Goal: Use online tool/utility: Utilize a website feature to perform a specific function

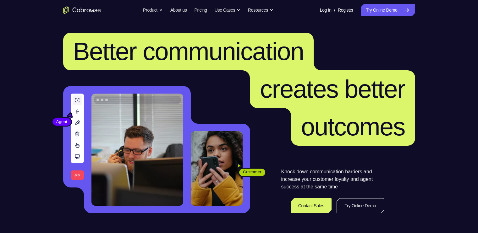
click at [382, 8] on link "Try Online Demo" at bounding box center [388, 10] width 54 height 13
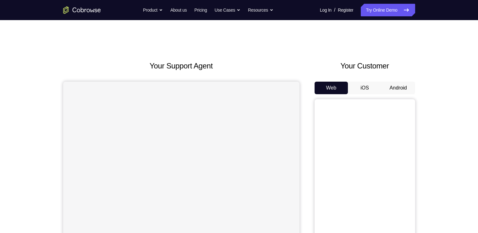
click at [398, 85] on button "Android" at bounding box center [399, 88] width 34 height 13
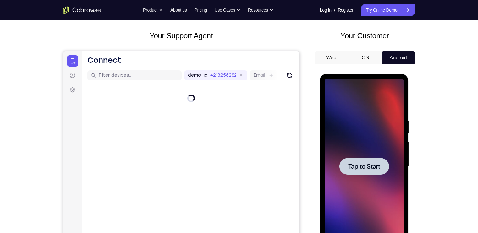
click at [374, 149] on div at bounding box center [364, 167] width 79 height 176
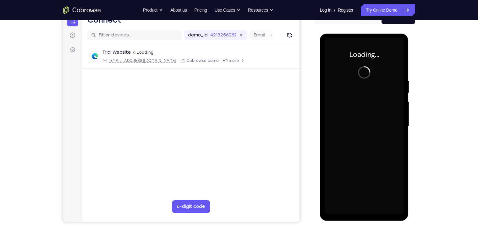
scroll to position [76, 0]
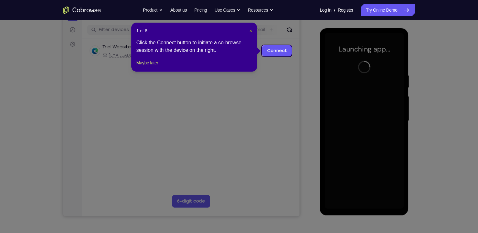
click at [251, 30] on span "×" at bounding box center [251, 30] width 3 height 5
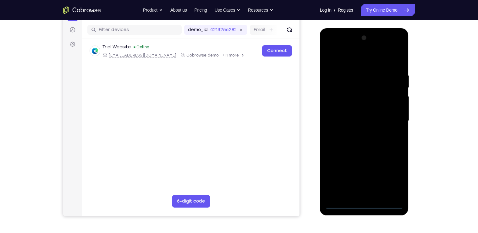
click at [365, 202] on div at bounding box center [364, 121] width 79 height 176
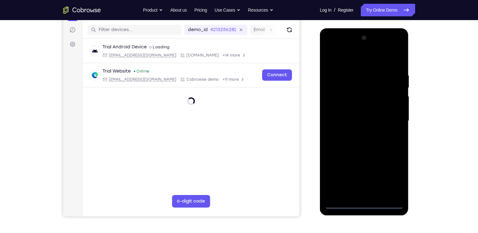
click at [365, 202] on div at bounding box center [364, 121] width 79 height 176
click at [365, 203] on div at bounding box center [364, 121] width 79 height 176
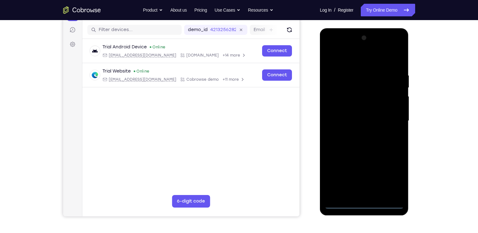
click at [398, 173] on div at bounding box center [364, 121] width 79 height 176
click at [332, 45] on div at bounding box center [364, 121] width 79 height 176
click at [390, 119] on div at bounding box center [364, 121] width 79 height 176
click at [355, 133] on div at bounding box center [364, 121] width 79 height 176
click at [347, 116] on div at bounding box center [364, 121] width 79 height 176
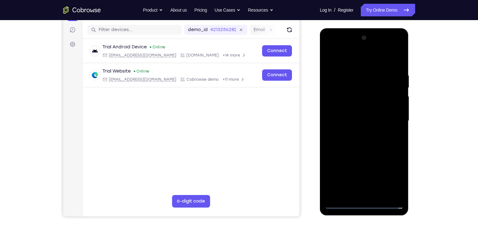
click at [344, 103] on div at bounding box center [364, 121] width 79 height 176
click at [349, 120] on div at bounding box center [364, 121] width 79 height 176
click at [354, 141] on div at bounding box center [364, 121] width 79 height 176
click at [355, 141] on div at bounding box center [364, 121] width 79 height 176
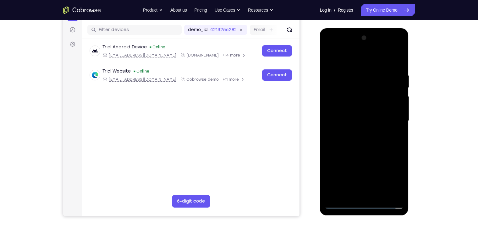
click at [355, 141] on div at bounding box center [364, 121] width 79 height 176
click at [360, 136] on div at bounding box center [364, 121] width 79 height 176
click at [361, 149] on div at bounding box center [364, 121] width 79 height 176
click at [364, 152] on div at bounding box center [364, 121] width 79 height 176
click at [351, 91] on div at bounding box center [364, 121] width 79 height 176
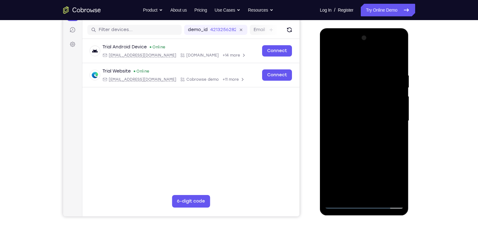
drag, startPoint x: 366, startPoint y: 60, endPoint x: 362, endPoint y: 39, distance: 21.6
click at [362, 39] on div at bounding box center [364, 121] width 79 height 176
click at [382, 108] on div at bounding box center [364, 121] width 79 height 176
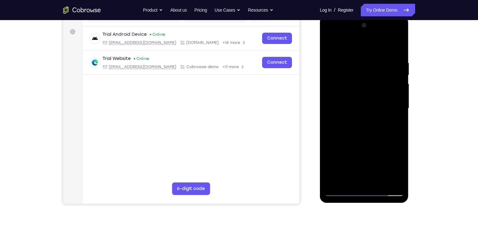
scroll to position [89, 0]
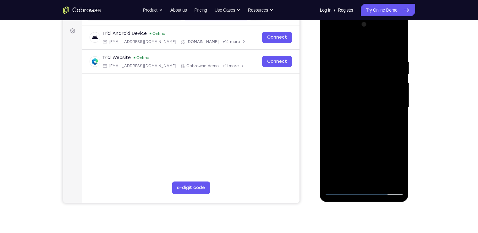
click at [384, 177] on div at bounding box center [364, 107] width 79 height 176
click at [372, 181] on div at bounding box center [364, 107] width 79 height 176
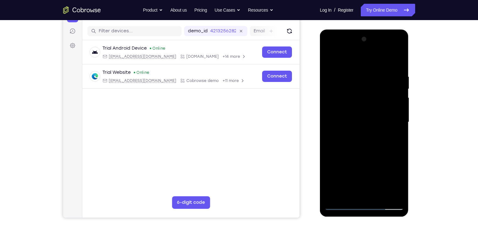
scroll to position [74, 0]
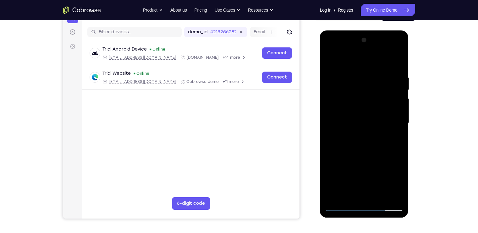
click at [338, 96] on div at bounding box center [364, 123] width 79 height 176
click at [378, 154] on div at bounding box center [364, 123] width 79 height 176
drag, startPoint x: 376, startPoint y: 156, endPoint x: 380, endPoint y: 124, distance: 31.7
click at [380, 124] on div at bounding box center [364, 123] width 79 height 176
drag, startPoint x: 380, startPoint y: 124, endPoint x: 371, endPoint y: 170, distance: 46.2
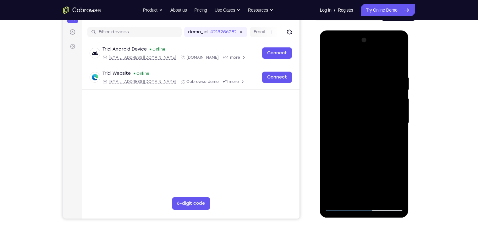
click at [371, 170] on div at bounding box center [364, 123] width 79 height 176
click at [399, 62] on div at bounding box center [364, 123] width 79 height 176
drag, startPoint x: 372, startPoint y: 123, endPoint x: 372, endPoint y: 91, distance: 32.1
click at [372, 91] on div at bounding box center [364, 123] width 79 height 176
drag, startPoint x: 372, startPoint y: 97, endPoint x: 367, endPoint y: 130, distance: 33.8
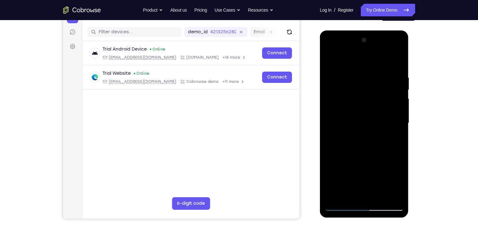
click at [367, 130] on div at bounding box center [364, 123] width 79 height 176
drag, startPoint x: 366, startPoint y: 141, endPoint x: 372, endPoint y: 79, distance: 62.8
click at [372, 79] on div at bounding box center [364, 123] width 79 height 176
drag, startPoint x: 370, startPoint y: 86, endPoint x: 366, endPoint y: 153, distance: 67.4
click at [366, 153] on div at bounding box center [364, 123] width 79 height 176
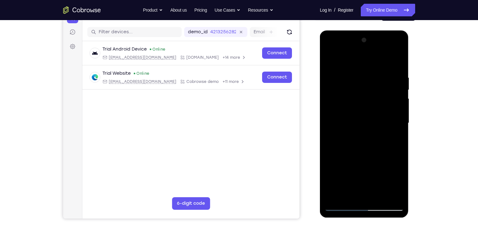
click at [399, 61] on div at bounding box center [364, 123] width 79 height 176
click at [331, 59] on div at bounding box center [364, 123] width 79 height 176
click at [360, 76] on div at bounding box center [364, 123] width 79 height 176
click at [389, 196] on div at bounding box center [364, 123] width 79 height 176
click at [385, 143] on div at bounding box center [364, 123] width 79 height 176
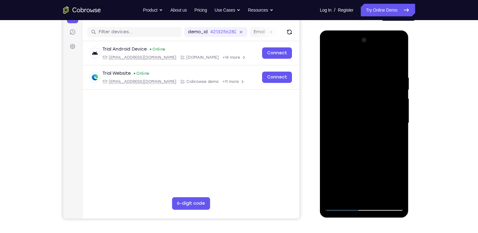
click at [385, 143] on div at bounding box center [364, 123] width 79 height 176
click at [334, 124] on div at bounding box center [364, 123] width 79 height 176
click at [381, 103] on div at bounding box center [364, 123] width 79 height 176
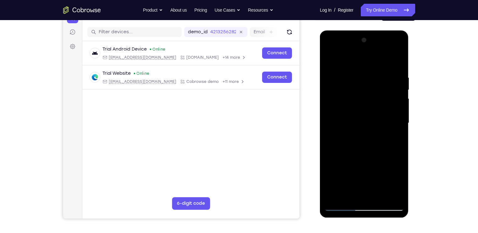
click at [381, 103] on div at bounding box center [364, 123] width 79 height 176
click at [391, 79] on div at bounding box center [364, 123] width 79 height 176
click at [391, 96] on div at bounding box center [364, 123] width 79 height 176
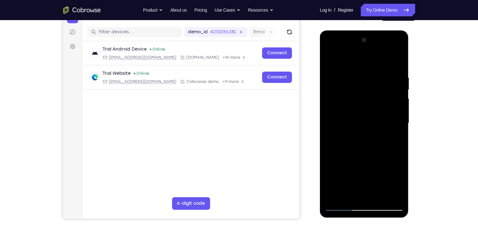
click at [398, 66] on div at bounding box center [364, 123] width 79 height 176
click at [379, 194] on div at bounding box center [364, 123] width 79 height 176
click at [376, 155] on div at bounding box center [364, 123] width 79 height 176
click at [400, 90] on div at bounding box center [364, 123] width 79 height 176
click at [330, 58] on div at bounding box center [364, 123] width 79 height 176
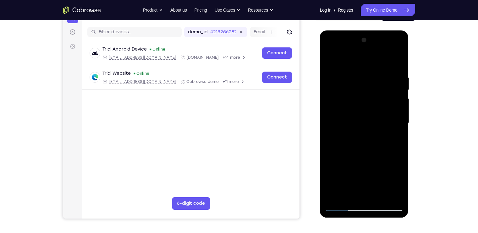
click at [337, 196] on div at bounding box center [364, 123] width 79 height 176
click at [353, 70] on div at bounding box center [364, 123] width 79 height 176
click at [398, 60] on div at bounding box center [364, 123] width 79 height 176
drag, startPoint x: 365, startPoint y: 120, endPoint x: 347, endPoint y: 194, distance: 76.6
click at [347, 194] on div at bounding box center [364, 123] width 79 height 176
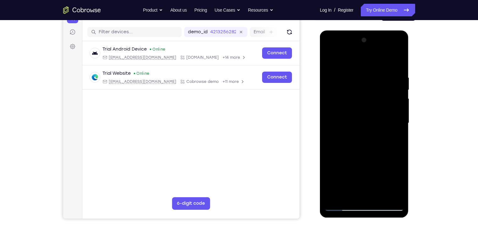
drag, startPoint x: 365, startPoint y: 86, endPoint x: 353, endPoint y: 178, distance: 92.3
click at [353, 178] on div at bounding box center [364, 123] width 79 height 176
click at [355, 80] on div at bounding box center [364, 123] width 79 height 176
click at [377, 114] on div at bounding box center [364, 123] width 79 height 176
click at [395, 107] on div at bounding box center [364, 123] width 79 height 176
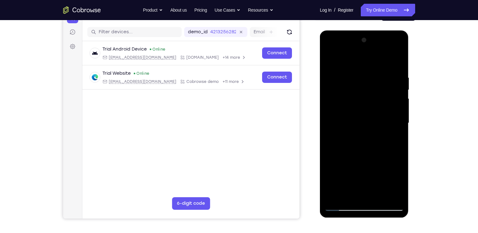
drag, startPoint x: 395, startPoint y: 107, endPoint x: 332, endPoint y: 120, distance: 64.2
click at [332, 120] on div at bounding box center [364, 123] width 79 height 176
click at [372, 112] on div at bounding box center [364, 123] width 79 height 176
drag, startPoint x: 395, startPoint y: 108, endPoint x: 341, endPoint y: 118, distance: 54.4
click at [341, 118] on div at bounding box center [364, 123] width 79 height 176
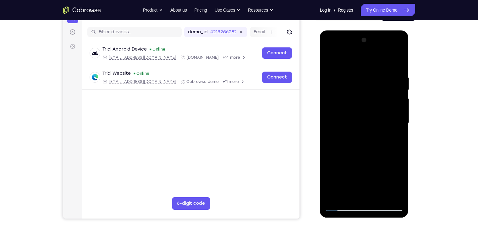
click at [381, 98] on div at bounding box center [364, 123] width 79 height 176
click at [396, 62] on div at bounding box center [364, 123] width 79 height 176
drag, startPoint x: 366, startPoint y: 159, endPoint x: 365, endPoint y: 112, distance: 46.8
click at [365, 112] on div at bounding box center [364, 123] width 79 height 176
drag, startPoint x: 361, startPoint y: 154, endPoint x: 361, endPoint y: 69, distance: 84.9
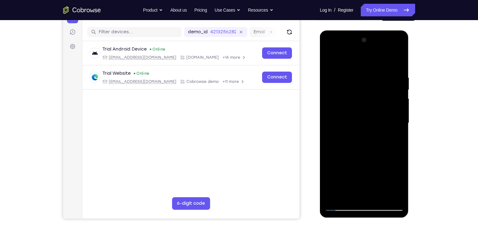
click at [361, 69] on div at bounding box center [364, 123] width 79 height 176
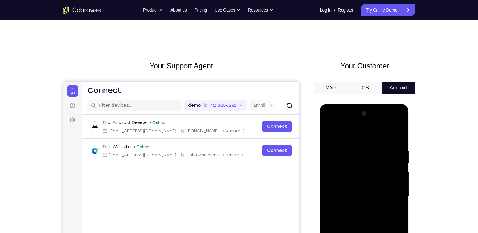
drag, startPoint x: 358, startPoint y: 195, endPoint x: 355, endPoint y: 113, distance: 82.1
click at [355, 113] on div at bounding box center [364, 197] width 79 height 176
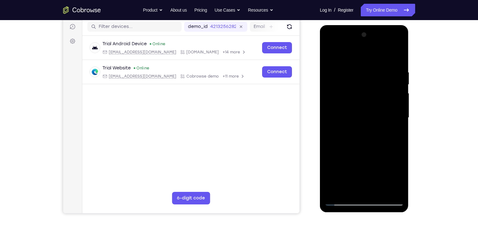
scroll to position [86, 0]
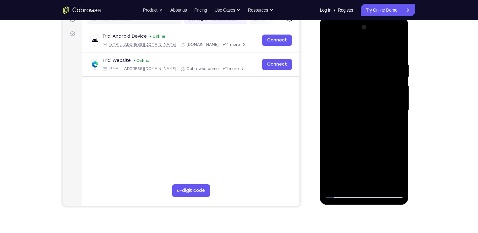
drag, startPoint x: 355, startPoint y: 132, endPoint x: 361, endPoint y: 77, distance: 56.0
click at [361, 77] on div at bounding box center [364, 110] width 79 height 176
drag, startPoint x: 352, startPoint y: 135, endPoint x: 352, endPoint y: 76, distance: 59.4
click at [352, 76] on div at bounding box center [364, 110] width 79 height 176
click at [347, 183] on div at bounding box center [364, 110] width 79 height 176
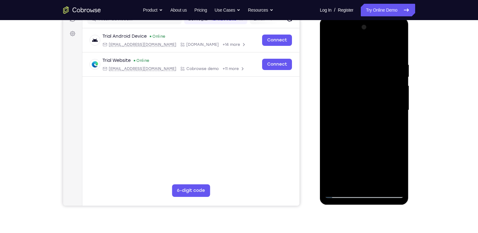
click at [346, 47] on div at bounding box center [364, 110] width 79 height 176
click at [360, 53] on div at bounding box center [364, 110] width 79 height 176
drag, startPoint x: 355, startPoint y: 66, endPoint x: 346, endPoint y: 134, distance: 68.4
click at [346, 134] on div at bounding box center [364, 110] width 79 height 176
drag, startPoint x: 350, startPoint y: 80, endPoint x: 345, endPoint y: 146, distance: 65.2
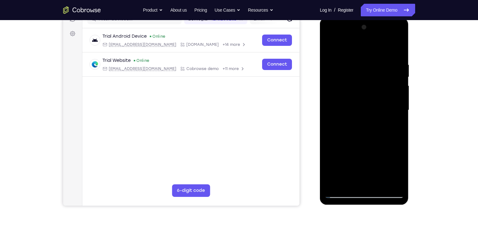
click at [345, 146] on div at bounding box center [364, 110] width 79 height 176
click at [333, 46] on div at bounding box center [364, 110] width 79 height 176
click at [368, 61] on div at bounding box center [364, 110] width 79 height 176
click at [378, 82] on div at bounding box center [364, 110] width 79 height 176
drag, startPoint x: 381, startPoint y: 64, endPoint x: 375, endPoint y: 138, distance: 74.1
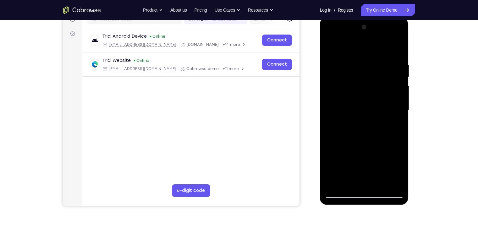
click at [375, 138] on div at bounding box center [364, 110] width 79 height 176
click at [348, 185] on div at bounding box center [364, 110] width 79 height 176
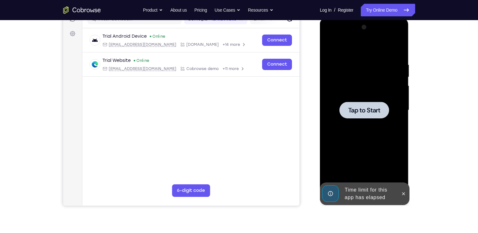
click at [359, 103] on div at bounding box center [364, 110] width 50 height 17
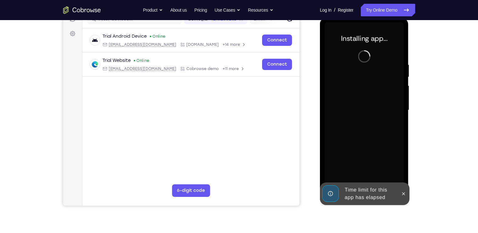
scroll to position [70, 0]
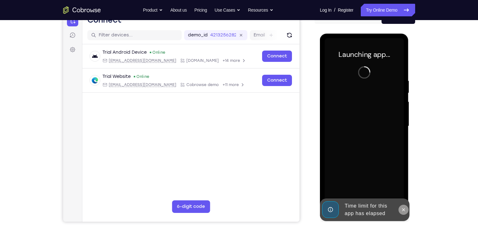
click at [404, 206] on button at bounding box center [404, 210] width 10 height 10
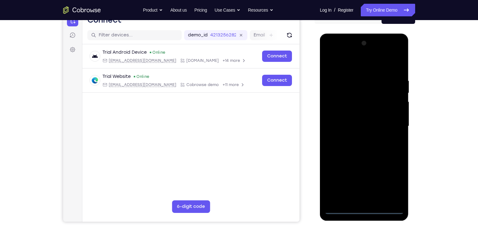
click at [364, 208] on div at bounding box center [364, 126] width 79 height 176
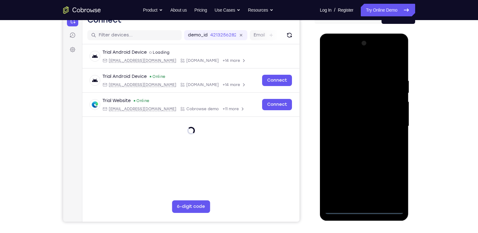
click at [364, 208] on div at bounding box center [364, 126] width 79 height 176
click at [389, 180] on div at bounding box center [364, 126] width 79 height 176
click at [329, 54] on div at bounding box center [364, 126] width 79 height 176
click at [398, 122] on div at bounding box center [364, 126] width 79 height 176
click at [357, 137] on div at bounding box center [364, 126] width 79 height 176
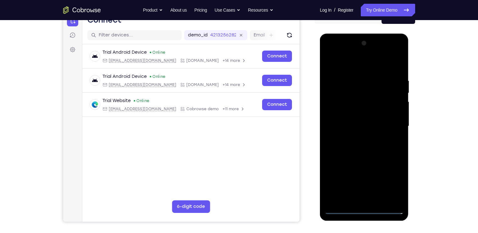
click at [350, 121] on div at bounding box center [364, 126] width 79 height 176
click at [345, 113] on div at bounding box center [364, 126] width 79 height 176
click at [354, 125] on div at bounding box center [364, 126] width 79 height 176
click at [361, 147] on div at bounding box center [364, 126] width 79 height 176
click at [364, 158] on div at bounding box center [364, 126] width 79 height 176
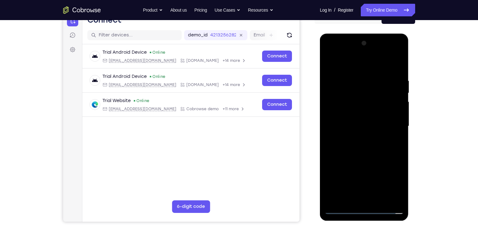
click at [351, 96] on div at bounding box center [364, 126] width 79 height 176
click at [383, 118] on div at bounding box center [364, 126] width 79 height 176
click at [377, 201] on div at bounding box center [364, 126] width 79 height 176
click at [333, 102] on div at bounding box center [364, 126] width 79 height 176
click at [383, 156] on div at bounding box center [364, 126] width 79 height 176
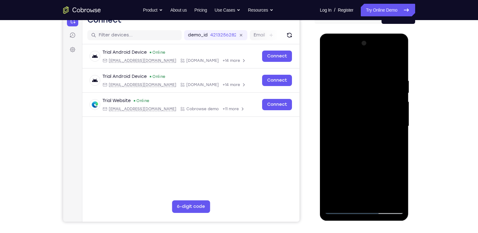
click at [383, 156] on div at bounding box center [364, 126] width 79 height 176
drag, startPoint x: 363, startPoint y: 126, endPoint x: 363, endPoint y: 94, distance: 32.4
click at [363, 94] on div at bounding box center [364, 126] width 79 height 176
click at [403, 120] on div at bounding box center [364, 126] width 79 height 176
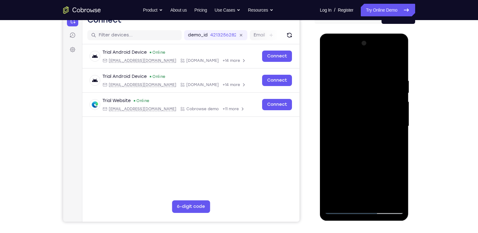
click at [403, 120] on div at bounding box center [364, 126] width 79 height 176
click at [332, 179] on div at bounding box center [364, 126] width 79 height 176
drag, startPoint x: 350, startPoint y: 137, endPoint x: 344, endPoint y: 181, distance: 44.0
click at [344, 181] on div at bounding box center [364, 126] width 79 height 176
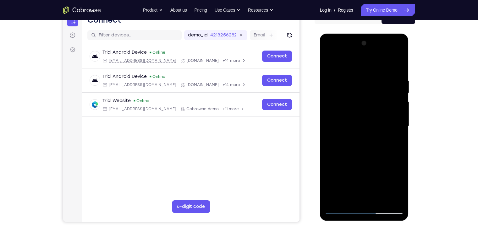
click at [357, 75] on div at bounding box center [364, 126] width 79 height 176
click at [394, 109] on div at bounding box center [364, 126] width 79 height 176
click at [391, 109] on div at bounding box center [364, 126] width 79 height 176
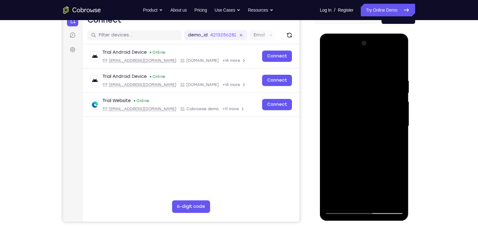
click at [390, 145] on div at bounding box center [364, 126] width 79 height 176
click at [383, 149] on div at bounding box center [364, 126] width 79 height 176
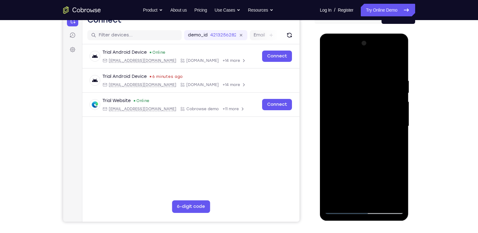
click at [332, 119] on div at bounding box center [364, 126] width 79 height 176
click at [383, 143] on div at bounding box center [364, 126] width 79 height 176
click at [399, 69] on div at bounding box center [364, 126] width 79 height 176
click at [379, 199] on div at bounding box center [364, 126] width 79 height 176
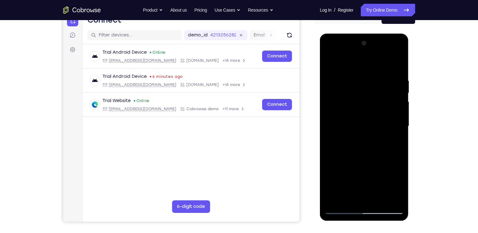
click at [371, 161] on div at bounding box center [364, 126] width 79 height 176
click at [355, 124] on div at bounding box center [364, 126] width 79 height 176
click at [351, 197] on div at bounding box center [364, 126] width 79 height 176
click at [329, 62] on div at bounding box center [364, 126] width 79 height 176
click at [400, 92] on div at bounding box center [364, 126] width 79 height 176
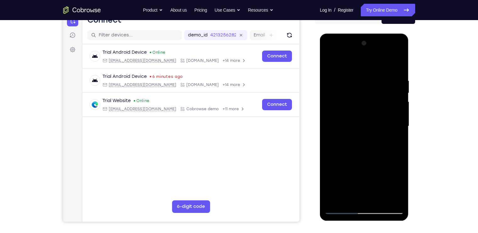
drag, startPoint x: 355, startPoint y: 153, endPoint x: 365, endPoint y: 125, distance: 29.5
click at [365, 125] on div at bounding box center [364, 126] width 79 height 176
drag, startPoint x: 382, startPoint y: 120, endPoint x: 369, endPoint y: 179, distance: 60.4
click at [369, 179] on div at bounding box center [364, 126] width 79 height 176
click at [395, 113] on div at bounding box center [364, 126] width 79 height 176
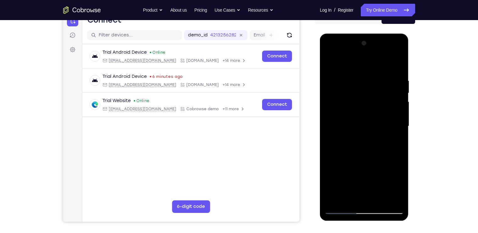
click at [330, 66] on div at bounding box center [364, 126] width 79 height 176
click at [333, 200] on div at bounding box center [364, 126] width 79 height 176
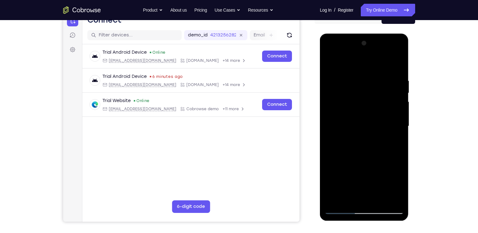
click at [333, 200] on div at bounding box center [364, 126] width 79 height 176
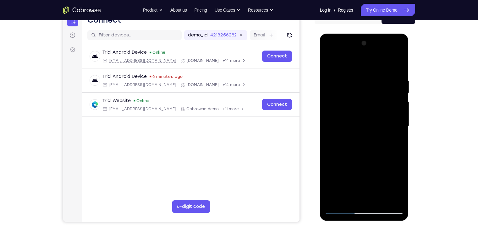
click at [333, 200] on div at bounding box center [364, 126] width 79 height 176
drag, startPoint x: 369, startPoint y: 128, endPoint x: 365, endPoint y: 183, distance: 54.9
click at [365, 183] on div at bounding box center [364, 126] width 79 height 176
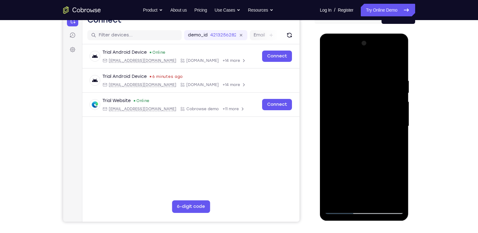
click at [352, 198] on div at bounding box center [364, 126] width 79 height 176
click at [361, 66] on div at bounding box center [364, 126] width 79 height 176
drag, startPoint x: 355, startPoint y: 114, endPoint x: 356, endPoint y: 106, distance: 8.8
click at [356, 106] on div at bounding box center [364, 126] width 79 height 176
click at [332, 117] on div at bounding box center [364, 126] width 79 height 176
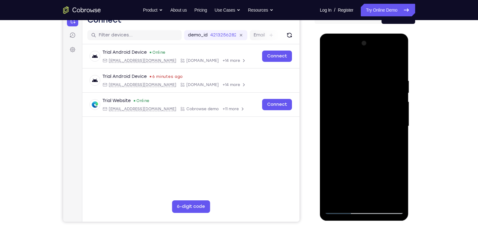
click at [394, 197] on div at bounding box center [364, 126] width 79 height 176
click at [397, 66] on div at bounding box center [364, 126] width 79 height 176
click at [354, 153] on div at bounding box center [364, 126] width 79 height 176
drag, startPoint x: 347, startPoint y: 91, endPoint x: 343, endPoint y: 131, distance: 39.8
click at [343, 131] on div at bounding box center [364, 126] width 79 height 176
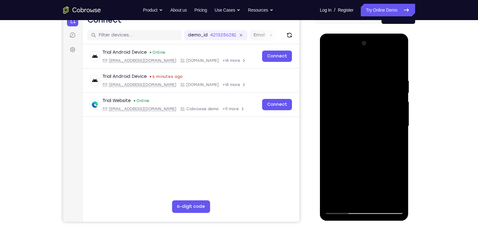
click at [332, 77] on div at bounding box center [364, 126] width 79 height 176
click at [330, 62] on div at bounding box center [364, 126] width 79 height 176
click at [360, 126] on div at bounding box center [364, 126] width 79 height 176
click at [330, 62] on div at bounding box center [364, 126] width 79 height 176
click at [349, 83] on div at bounding box center [364, 126] width 79 height 176
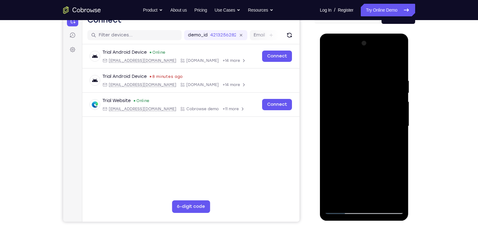
click at [328, 62] on div at bounding box center [364, 126] width 79 height 176
drag, startPoint x: 359, startPoint y: 115, endPoint x: 353, endPoint y: 98, distance: 18.3
click at [353, 98] on div at bounding box center [364, 126] width 79 height 176
click at [352, 98] on div at bounding box center [364, 126] width 79 height 176
drag, startPoint x: 372, startPoint y: 170, endPoint x: 368, endPoint y: 150, distance: 20.9
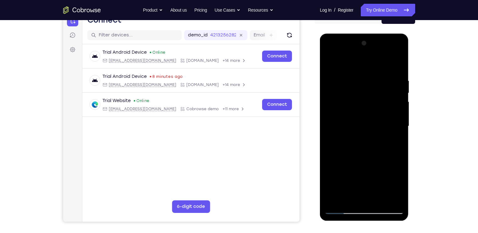
click at [368, 150] on div at bounding box center [364, 126] width 79 height 176
drag, startPoint x: 368, startPoint y: 150, endPoint x: 358, endPoint y: 120, distance: 31.8
click at [358, 120] on div at bounding box center [364, 126] width 79 height 176
click at [385, 149] on div at bounding box center [364, 126] width 79 height 176
click at [399, 97] on div at bounding box center [364, 126] width 79 height 176
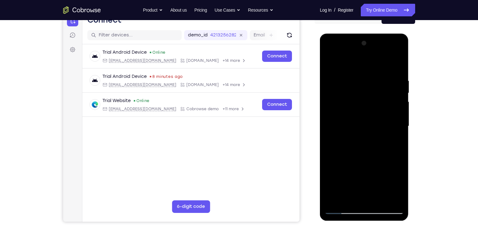
click at [399, 97] on div at bounding box center [364, 126] width 79 height 176
click at [329, 95] on div at bounding box center [364, 126] width 79 height 176
click at [399, 92] on div at bounding box center [364, 126] width 79 height 176
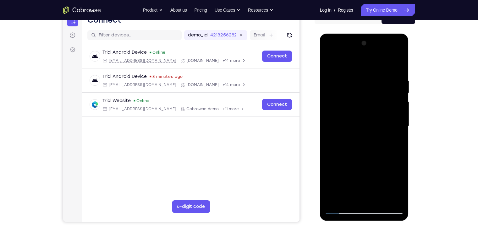
click at [392, 201] on div at bounding box center [364, 126] width 79 height 176
drag, startPoint x: 373, startPoint y: 86, endPoint x: 372, endPoint y: 120, distance: 34.3
click at [372, 120] on div at bounding box center [364, 126] width 79 height 176
click at [380, 150] on div at bounding box center [364, 126] width 79 height 176
drag, startPoint x: 370, startPoint y: 167, endPoint x: 364, endPoint y: 104, distance: 62.6
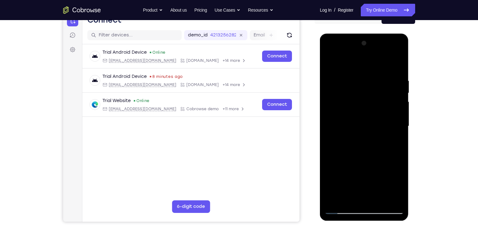
click at [364, 104] on div at bounding box center [364, 126] width 79 height 176
drag, startPoint x: 363, startPoint y: 156, endPoint x: 360, endPoint y: 110, distance: 46.6
click at [360, 110] on div at bounding box center [364, 126] width 79 height 176
drag, startPoint x: 366, startPoint y: 159, endPoint x: 366, endPoint y: 119, distance: 39.6
click at [366, 119] on div at bounding box center [364, 126] width 79 height 176
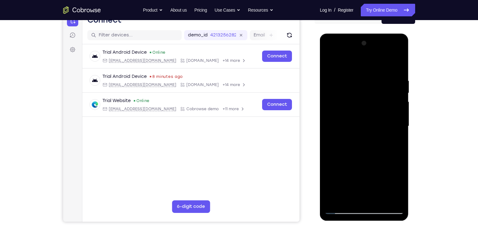
drag, startPoint x: 364, startPoint y: 156, endPoint x: 364, endPoint y: 113, distance: 42.4
click at [364, 113] on div at bounding box center [364, 126] width 79 height 176
drag, startPoint x: 369, startPoint y: 158, endPoint x: 360, endPoint y: 117, distance: 42.5
click at [360, 117] on div at bounding box center [364, 126] width 79 height 176
click at [360, 108] on div at bounding box center [364, 126] width 79 height 176
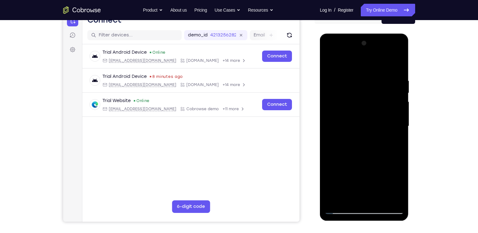
drag, startPoint x: 358, startPoint y: 115, endPoint x: 353, endPoint y: 148, distance: 34.1
click at [353, 148] on div at bounding box center [364, 126] width 79 height 176
click at [328, 63] on div at bounding box center [364, 126] width 79 height 176
drag, startPoint x: 380, startPoint y: 166, endPoint x: 360, endPoint y: 93, distance: 75.7
click at [360, 93] on div at bounding box center [364, 126] width 79 height 176
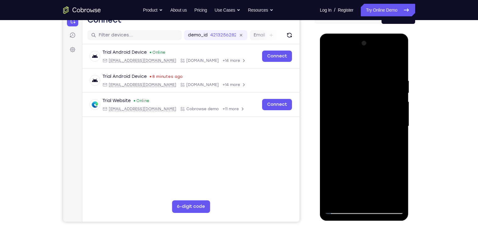
drag, startPoint x: 366, startPoint y: 158, endPoint x: 358, endPoint y: 106, distance: 53.1
click at [358, 106] on div at bounding box center [364, 126] width 79 height 176
drag, startPoint x: 360, startPoint y: 162, endPoint x: 349, endPoint y: 95, distance: 68.2
click at [349, 95] on div at bounding box center [364, 126] width 79 height 176
drag, startPoint x: 356, startPoint y: 139, endPoint x: 352, endPoint y: 92, distance: 47.0
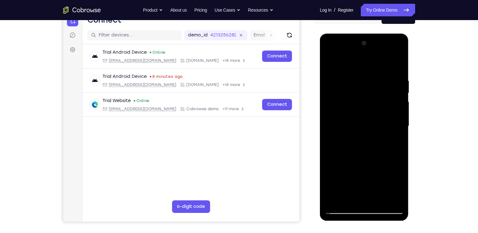
click at [352, 92] on div at bounding box center [364, 126] width 79 height 176
drag, startPoint x: 353, startPoint y: 162, endPoint x: 344, endPoint y: 112, distance: 50.8
click at [344, 112] on div at bounding box center [364, 126] width 79 height 176
click at [390, 135] on div at bounding box center [364, 126] width 79 height 176
drag, startPoint x: 367, startPoint y: 116, endPoint x: 357, endPoint y: 167, distance: 51.9
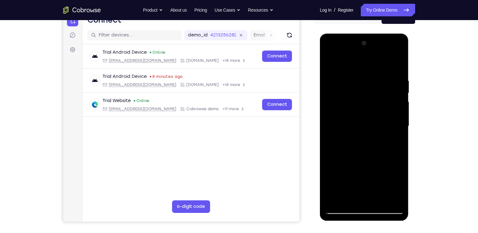
click at [357, 167] on div at bounding box center [364, 126] width 79 height 176
click at [332, 63] on div at bounding box center [364, 126] width 79 height 176
drag, startPoint x: 344, startPoint y: 167, endPoint x: 349, endPoint y: 96, distance: 71.5
click at [349, 96] on div at bounding box center [364, 126] width 79 height 176
drag, startPoint x: 359, startPoint y: 162, endPoint x: 357, endPoint y: 111, distance: 50.9
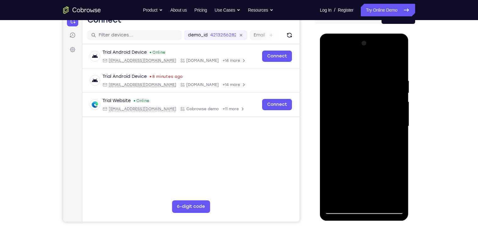
click at [357, 111] on div at bounding box center [364, 126] width 79 height 176
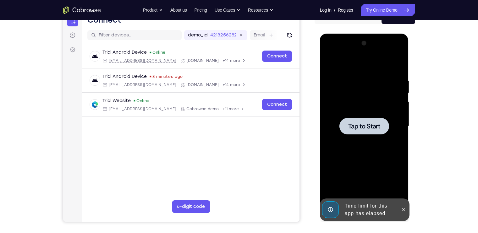
drag, startPoint x: 359, startPoint y: 173, endPoint x: 355, endPoint y: 105, distance: 68.3
click at [355, 34] on div "Tap to Start" at bounding box center [364, 34] width 89 height 0
